Goal: Task Accomplishment & Management: Complete application form

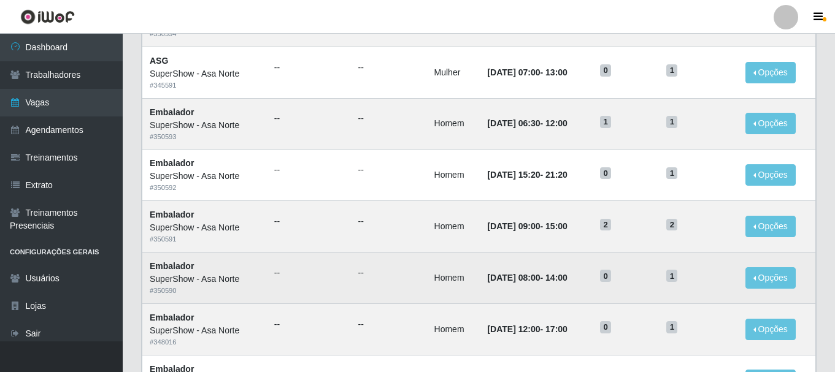
scroll to position [476, 0]
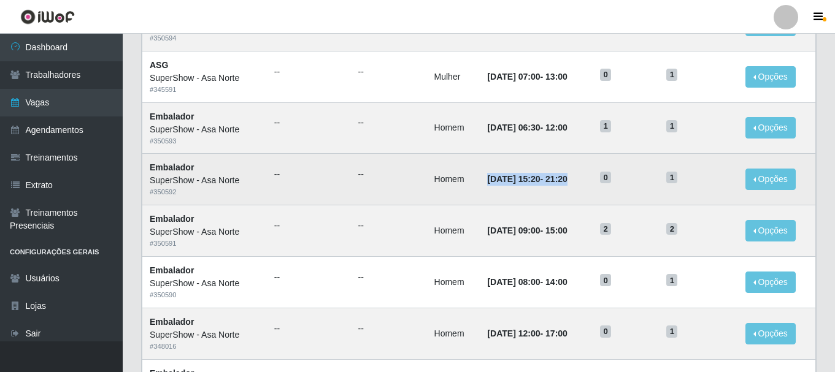
drag, startPoint x: 475, startPoint y: 180, endPoint x: 582, endPoint y: 180, distance: 106.7
click at [582, 180] on td "[DATE] 15:20 - 21:20" at bounding box center [536, 180] width 113 height 52
click at [605, 179] on td "0" at bounding box center [625, 180] width 66 height 52
click at [591, 177] on td "[DATE] 15:20 - 21:20" at bounding box center [536, 180] width 113 height 52
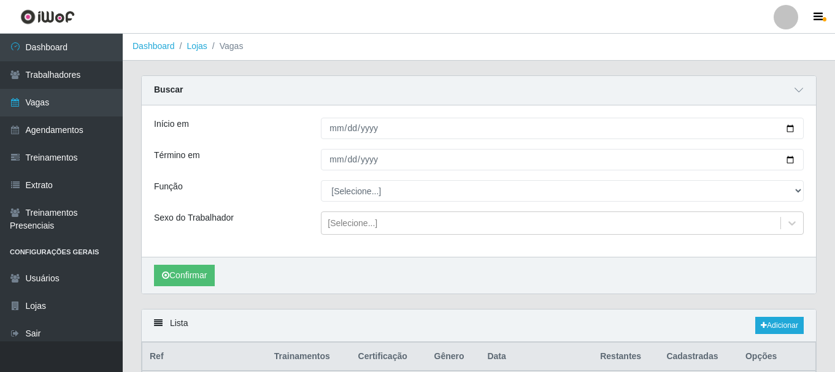
scroll to position [0, 0]
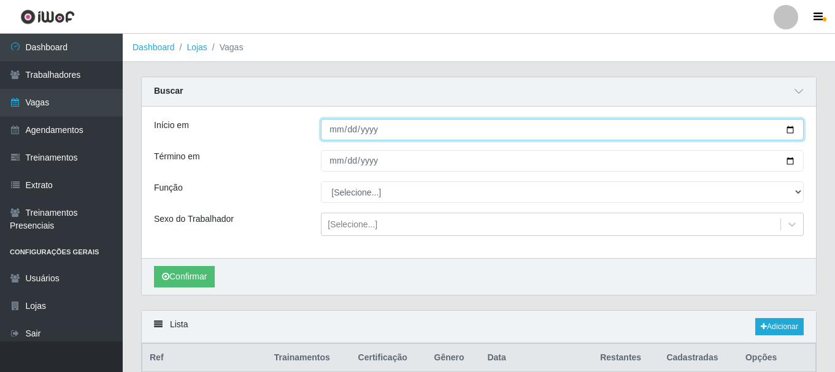
click at [417, 127] on input "[DATE]" at bounding box center [562, 129] width 483 height 21
click at [794, 129] on input "[DATE]" at bounding box center [562, 129] width 483 height 21
type input "[DATE]"
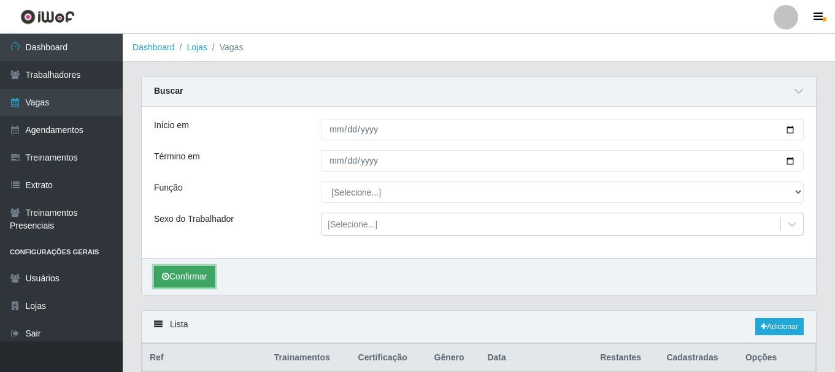
click at [198, 275] on button "Confirmar" at bounding box center [184, 276] width 61 height 21
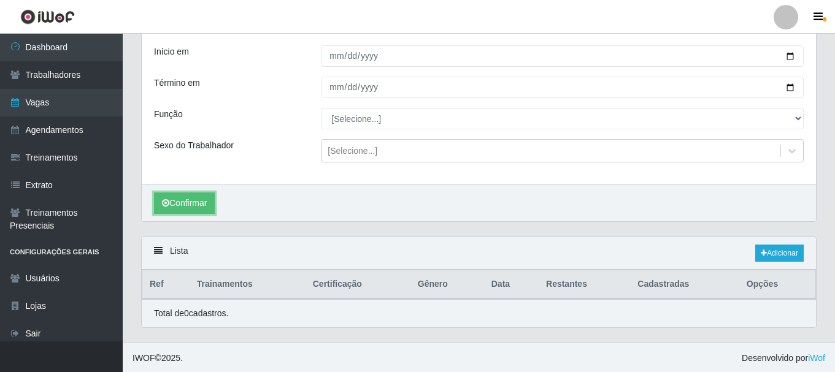
scroll to position [75, 0]
click at [780, 255] on link "Adicionar" at bounding box center [779, 251] width 48 height 17
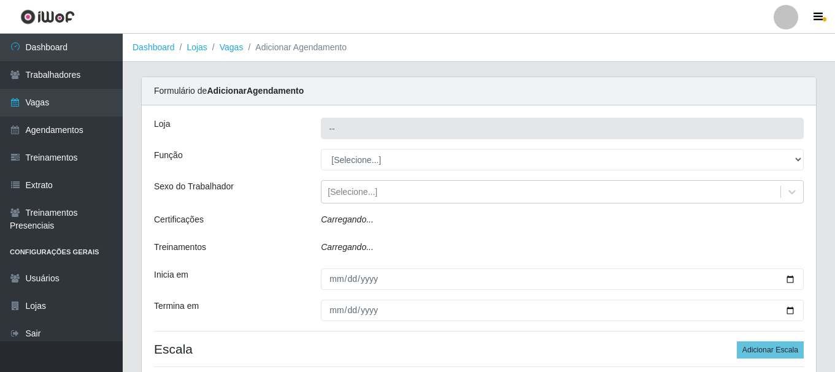
type input "SuperShow - Asa Norte"
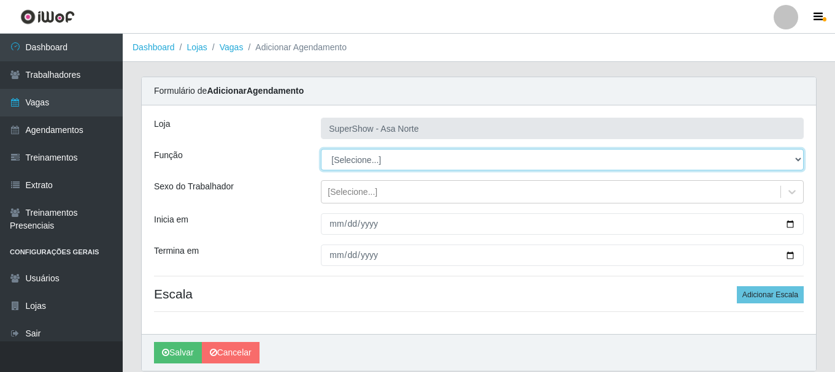
click at [374, 156] on select "[Selecione...] ASG ASG + ASG ++ Auxiliar de Depósito Auxiliar de Depósito + Aux…" at bounding box center [562, 159] width 483 height 21
select select "1"
click at [321, 149] on select "[Selecione...] ASG ASG + ASG ++ Auxiliar de Depósito Auxiliar de Depósito + Aux…" at bounding box center [562, 159] width 483 height 21
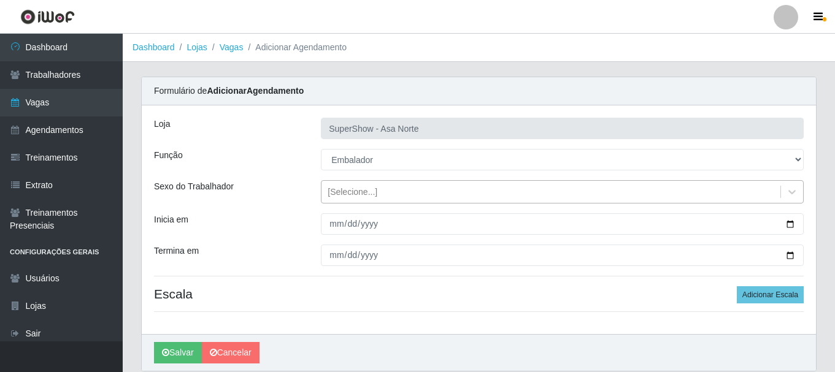
click at [353, 188] on div "[Selecione...]" at bounding box center [352, 192] width 50 height 13
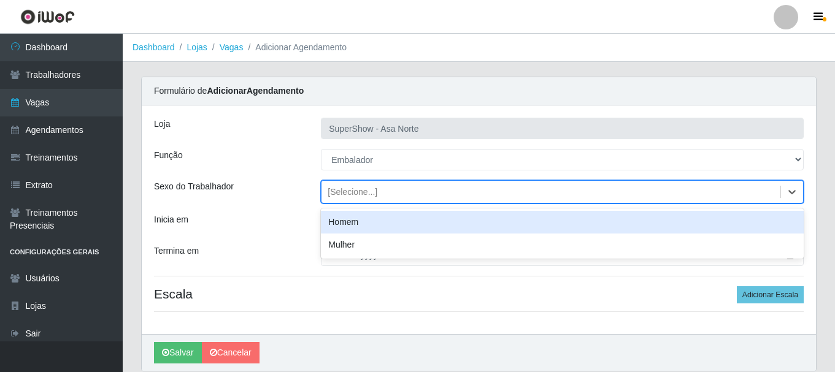
click at [363, 222] on div "Homem" at bounding box center [562, 222] width 483 height 23
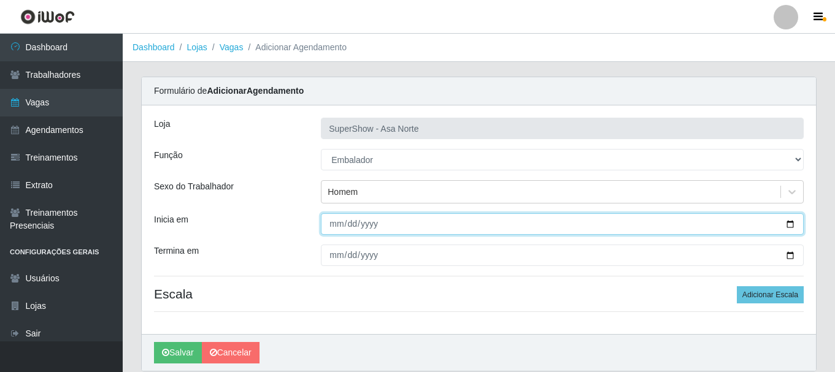
click at [337, 224] on input "Inicia em" at bounding box center [562, 223] width 483 height 21
type input "[DATE]"
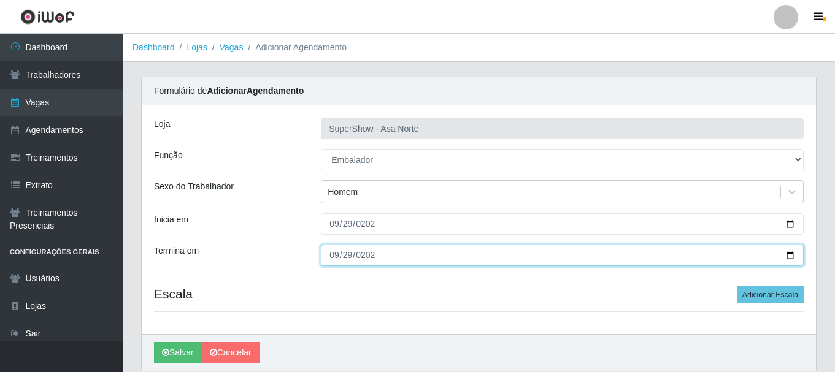
type input "[DATE]"
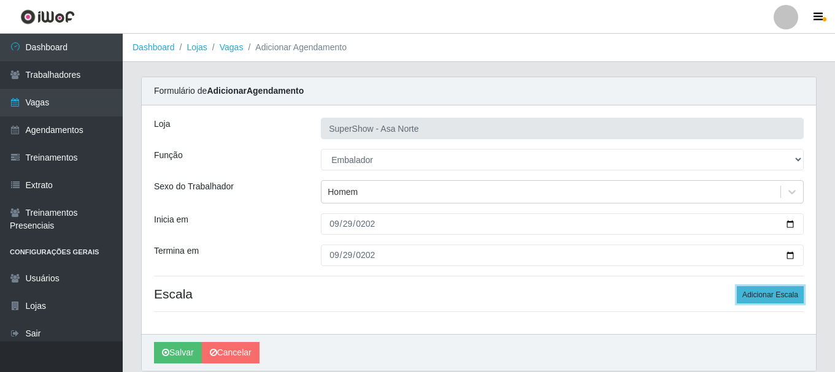
click at [783, 289] on button "Adicionar Escala" at bounding box center [770, 294] width 67 height 17
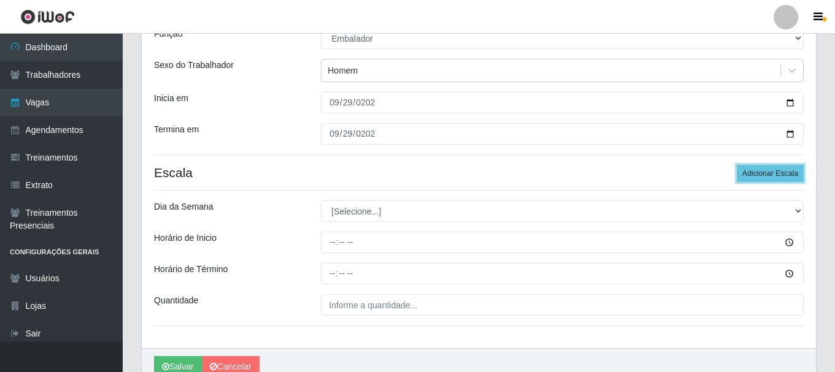
scroll to position [123, 0]
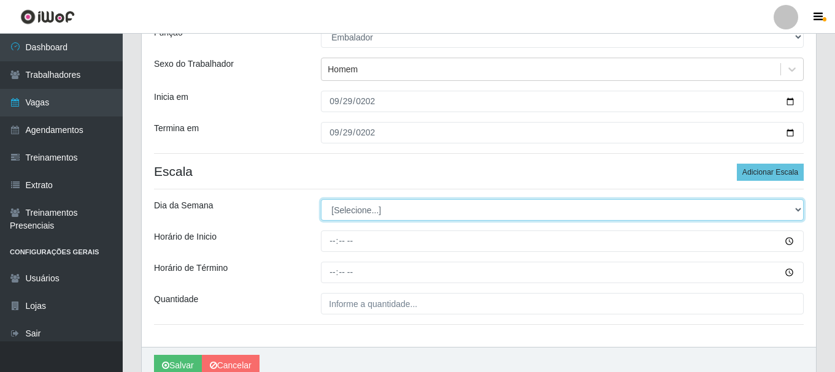
click at [386, 213] on select "[Selecione...] Segunda Terça Quarta Quinta Sexta Sábado Domingo" at bounding box center [562, 209] width 483 height 21
select select "1"
click at [321, 199] on select "[Selecione...] Segunda Terça Quarta Quinta Sexta Sábado Domingo" at bounding box center [562, 209] width 483 height 21
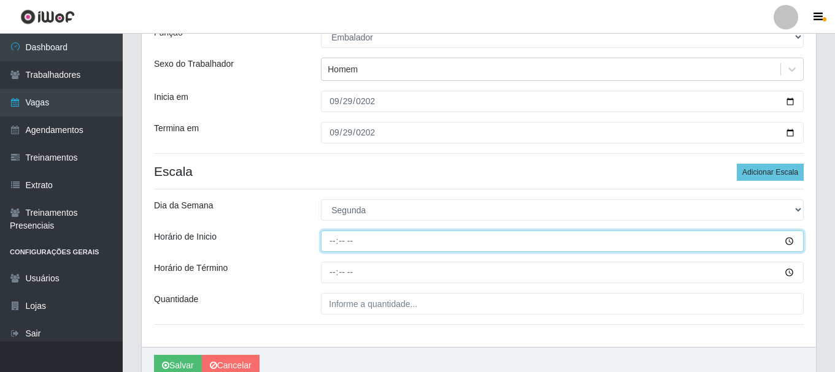
click at [337, 240] on input "Horário de Inicio" at bounding box center [562, 241] width 483 height 21
type input "08:00"
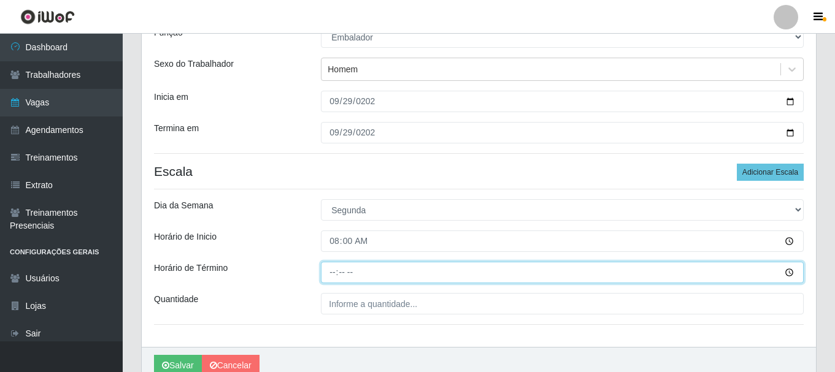
type input "14:00"
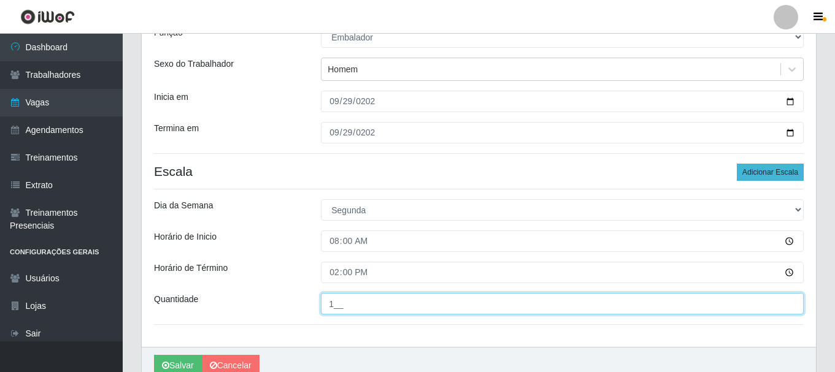
type input "1__"
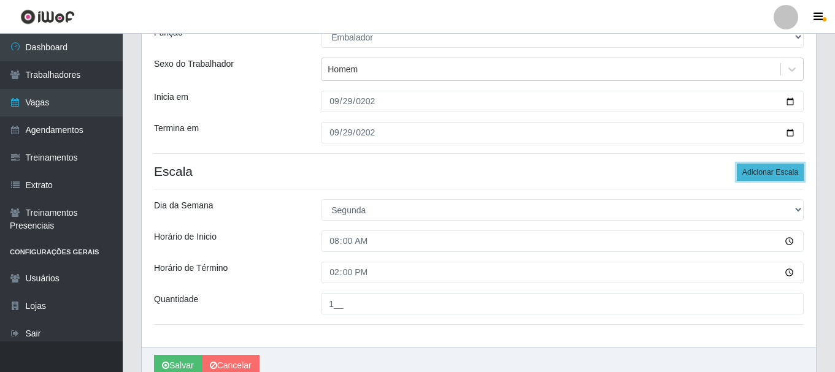
click at [770, 170] on button "Adicionar Escala" at bounding box center [770, 172] width 67 height 17
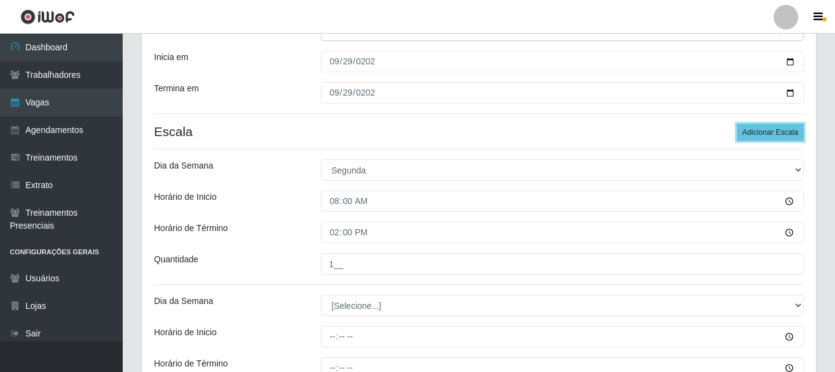
scroll to position [184, 0]
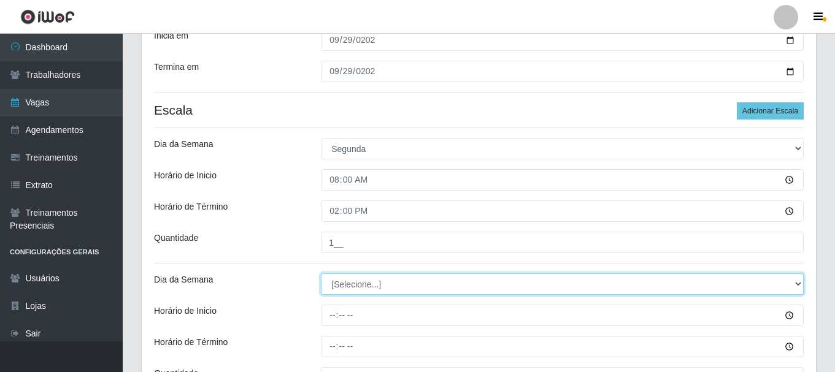
click at [377, 286] on select "[Selecione...] Segunda Terça Quarta Quinta Sexta Sábado Domingo" at bounding box center [562, 284] width 483 height 21
select select "1"
click at [321, 274] on select "[Selecione...] Segunda Terça Quarta Quinta Sexta Sábado Domingo" at bounding box center [562, 284] width 483 height 21
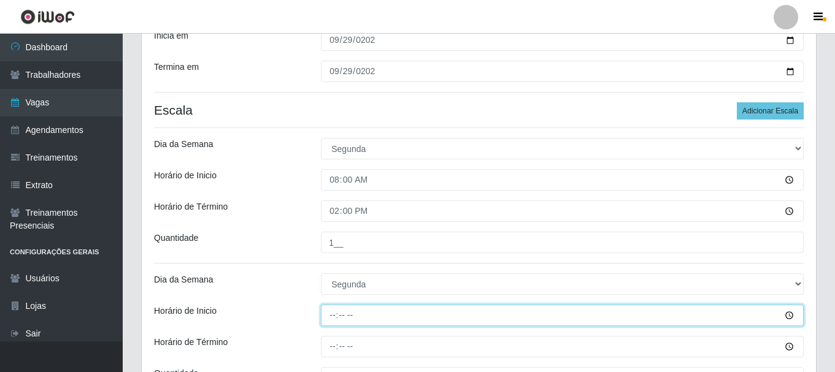
click at [337, 315] on input "Horário de Inicio" at bounding box center [562, 315] width 483 height 21
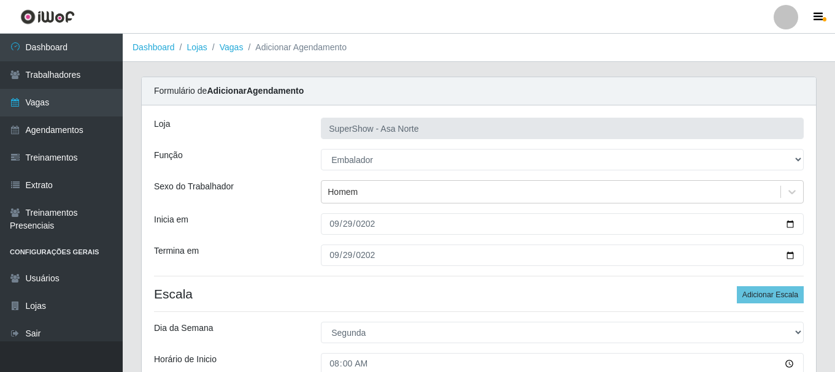
click at [243, 50] on li "Adicionar Agendamento" at bounding box center [295, 47] width 104 height 13
click at [238, 48] on link "Vagas" at bounding box center [232, 47] width 24 height 10
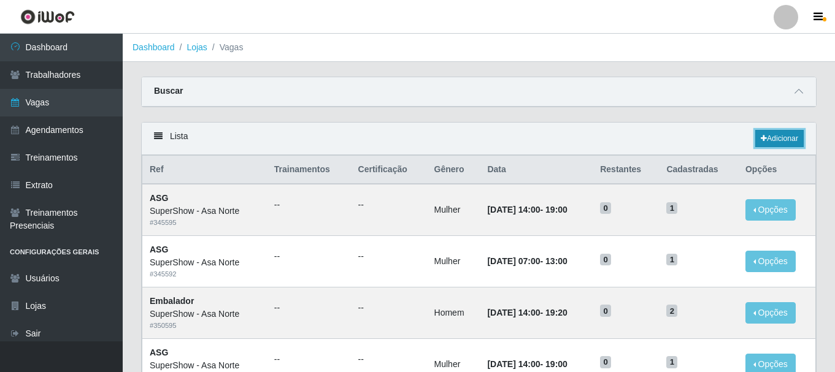
click at [784, 140] on link "Adicionar" at bounding box center [779, 138] width 48 height 17
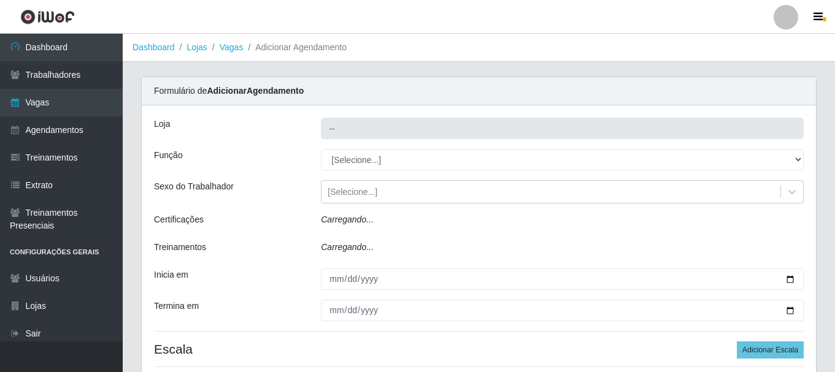
type input "SuperShow - Asa Norte"
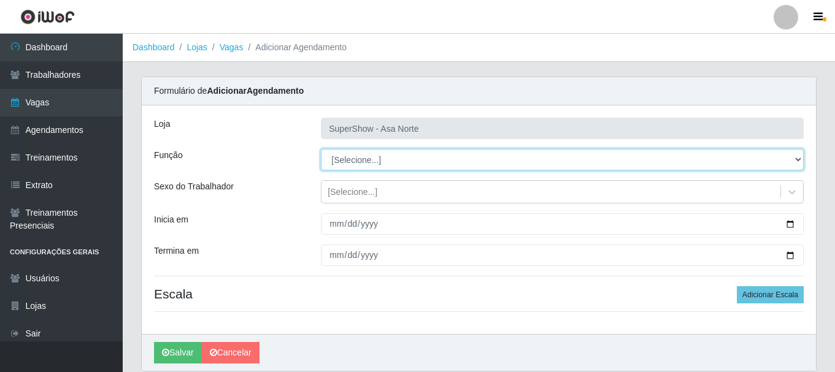
click at [394, 169] on select "[Selecione...] ASG ASG + ASG ++ Auxiliar de Depósito Auxiliar de Depósito + Aux…" at bounding box center [562, 159] width 483 height 21
select select "1"
click at [321, 149] on select "[Selecione...] ASG ASG + ASG ++ Auxiliar de Depósito Auxiliar de Depósito + Aux…" at bounding box center [562, 159] width 483 height 21
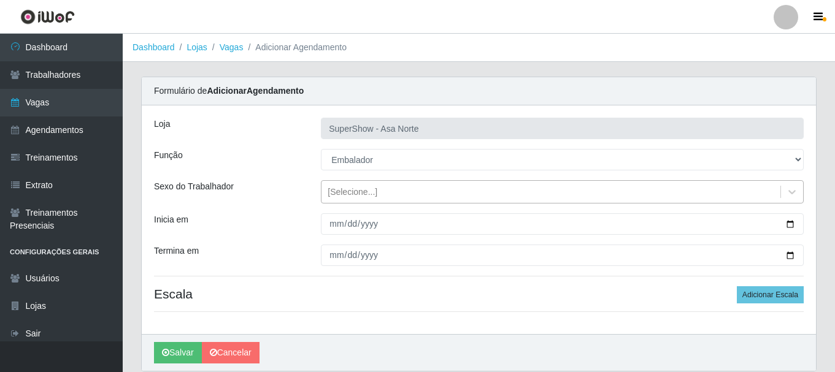
click at [359, 184] on div "[Selecione...]" at bounding box center [550, 192] width 459 height 20
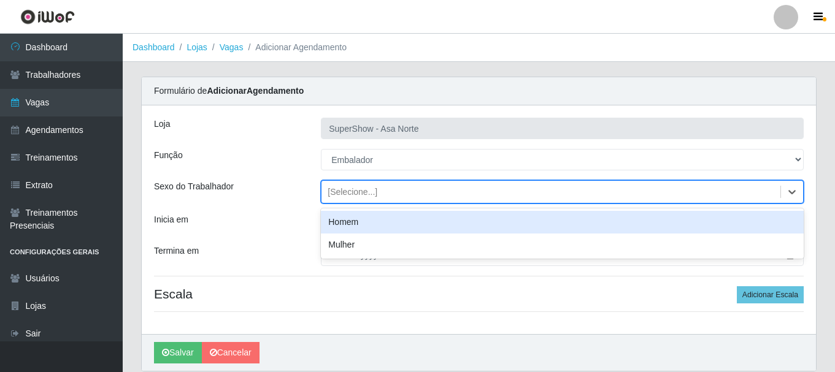
click at [350, 224] on div "Homem" at bounding box center [562, 222] width 483 height 23
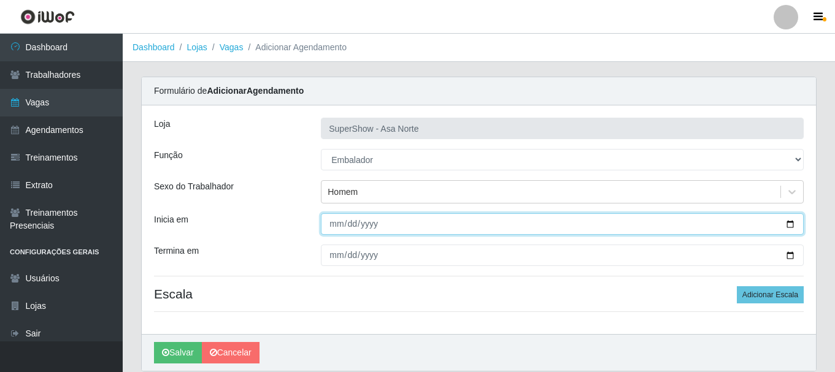
click at [334, 226] on input "Inicia em" at bounding box center [562, 223] width 483 height 21
type input "[DATE]"
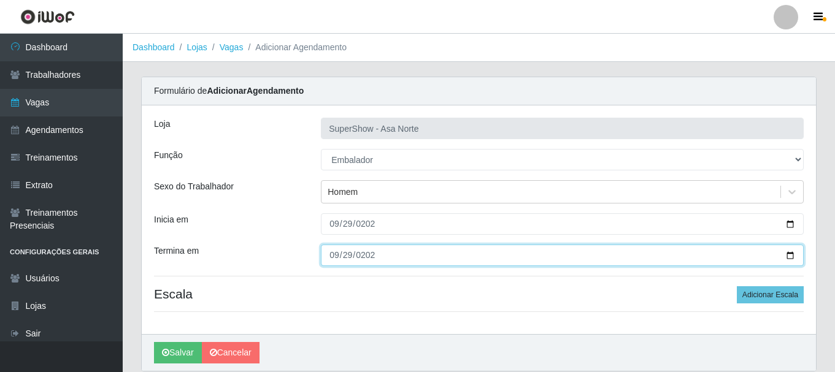
type input "[DATE]"
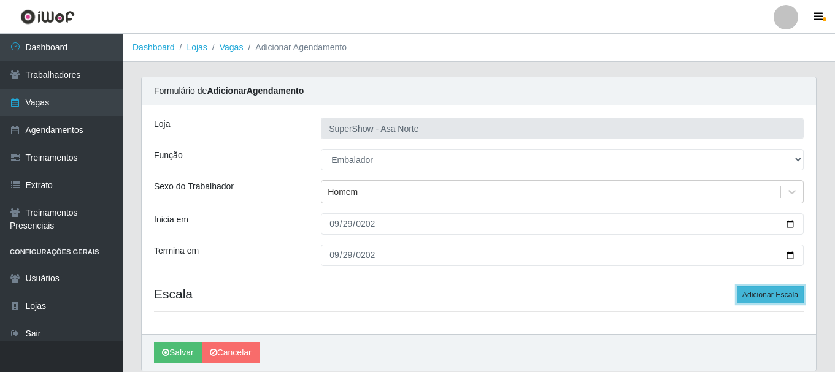
click at [795, 296] on button "Adicionar Escala" at bounding box center [770, 294] width 67 height 17
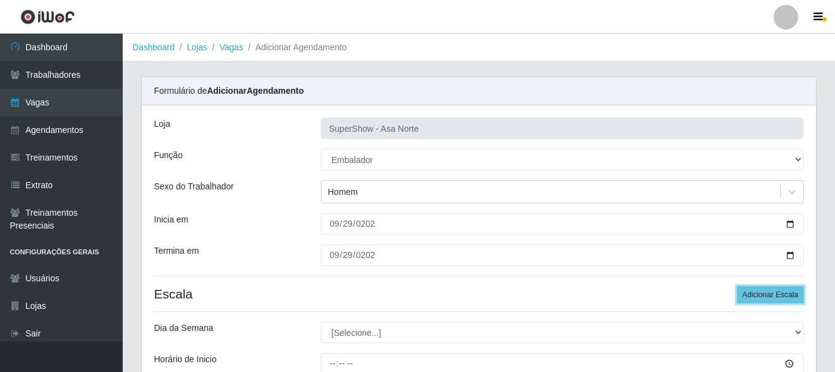
scroll to position [61, 0]
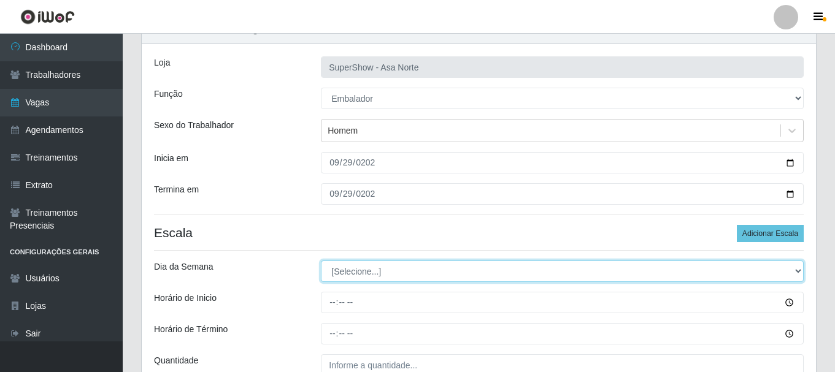
click at [396, 266] on select "[Selecione...] Segunda Terça Quarta Quinta Sexta Sábado Domingo" at bounding box center [562, 271] width 483 height 21
select select "1"
click at [321, 261] on select "[Selecione...] Segunda Terça Quarta Quinta Sexta Sábado Domingo" at bounding box center [562, 271] width 483 height 21
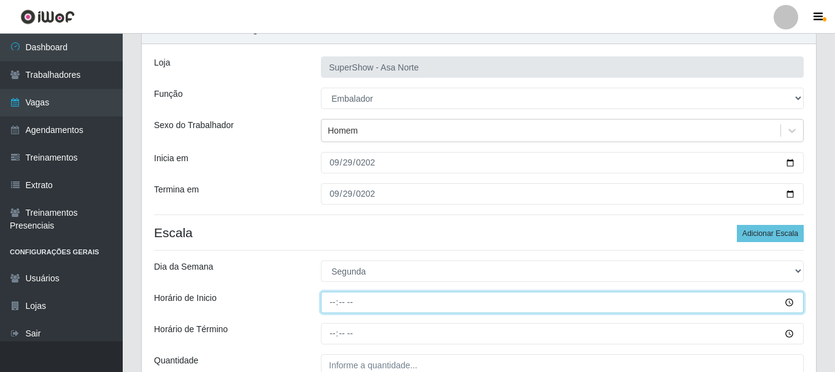
click at [332, 307] on input "Horário de Inicio" at bounding box center [562, 302] width 483 height 21
type input "08:00"
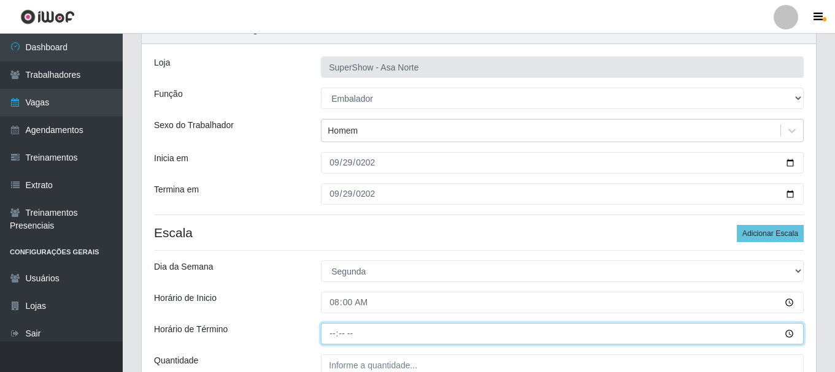
type input "14:00"
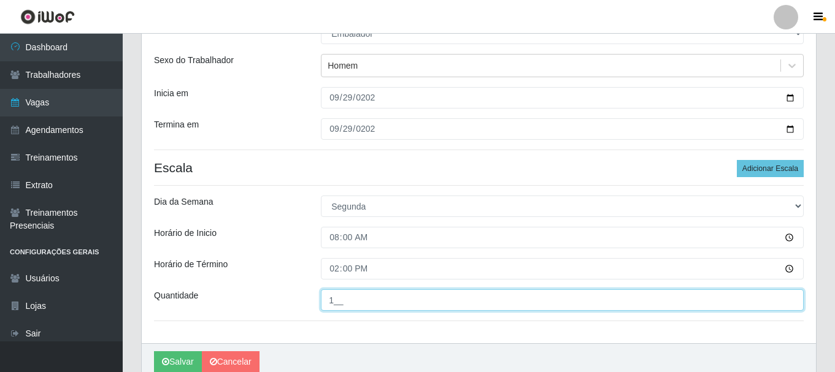
scroll to position [180, 0]
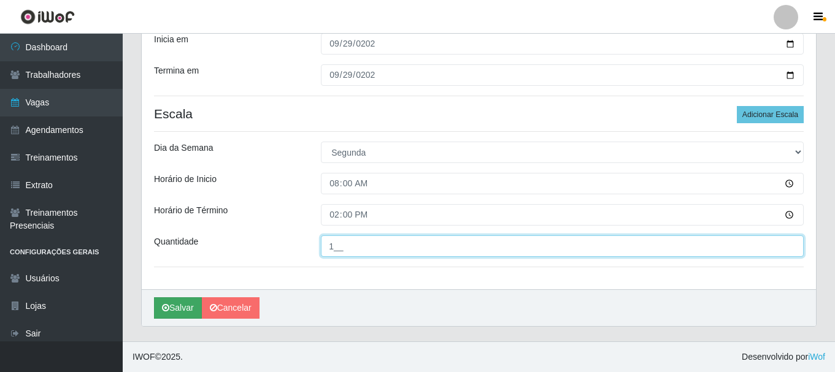
type input "1__"
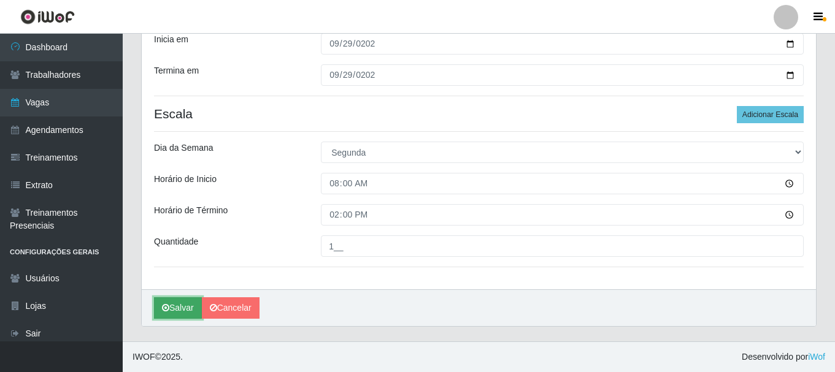
click at [172, 307] on button "Salvar" at bounding box center [178, 307] width 48 height 21
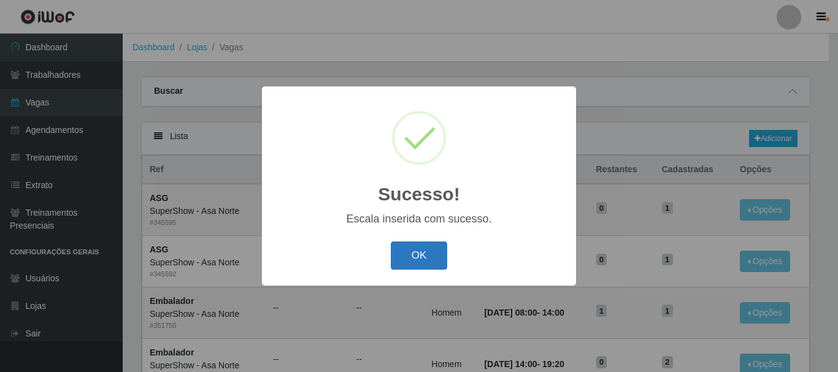
click at [418, 253] on button "OK" at bounding box center [419, 256] width 57 height 29
